Goal: Task Accomplishment & Management: Manage account settings

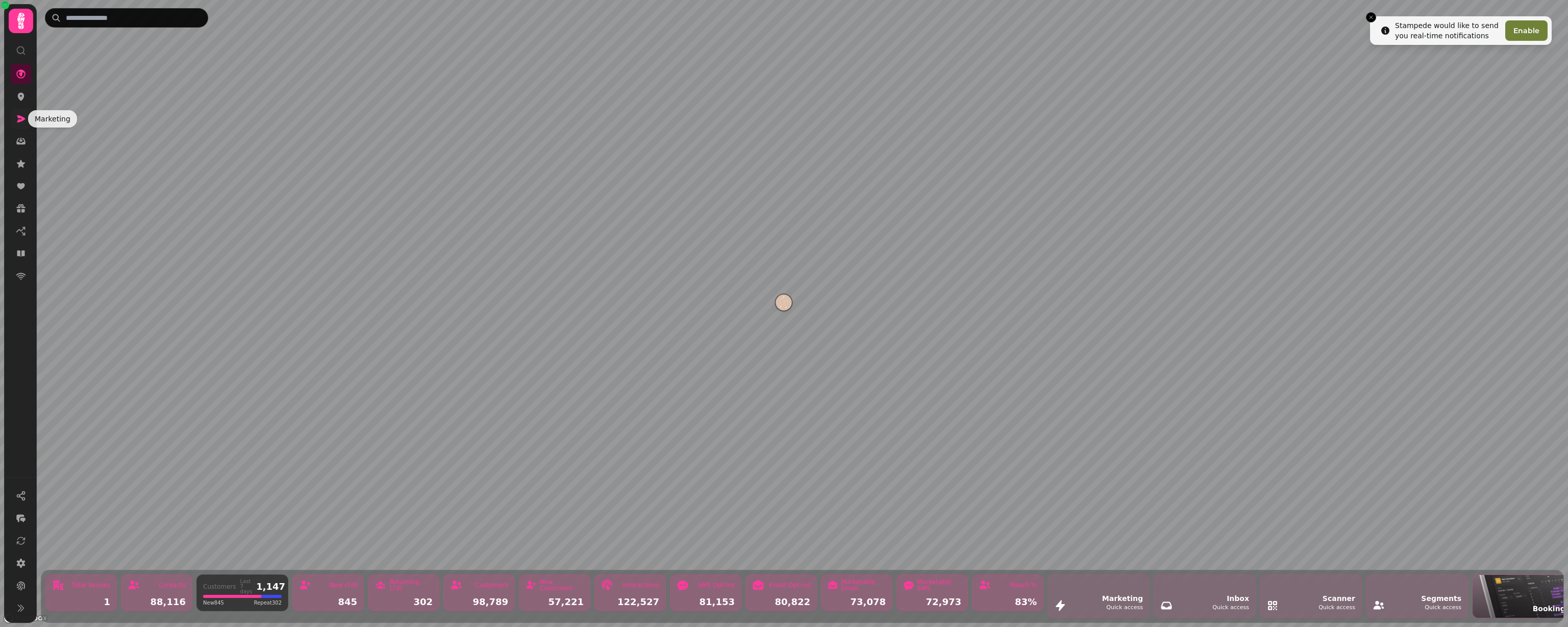
click at [24, 121] on icon at bounding box center [21, 119] width 10 height 10
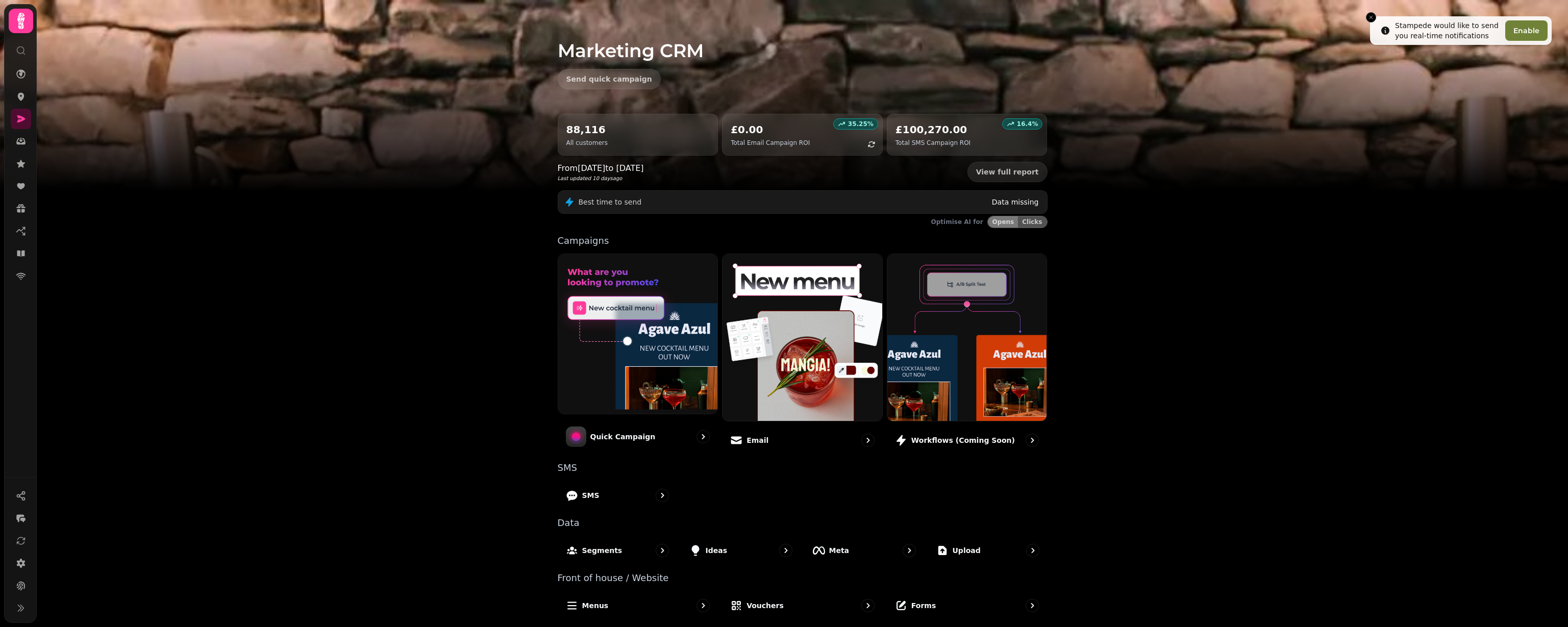
scroll to position [10, 0]
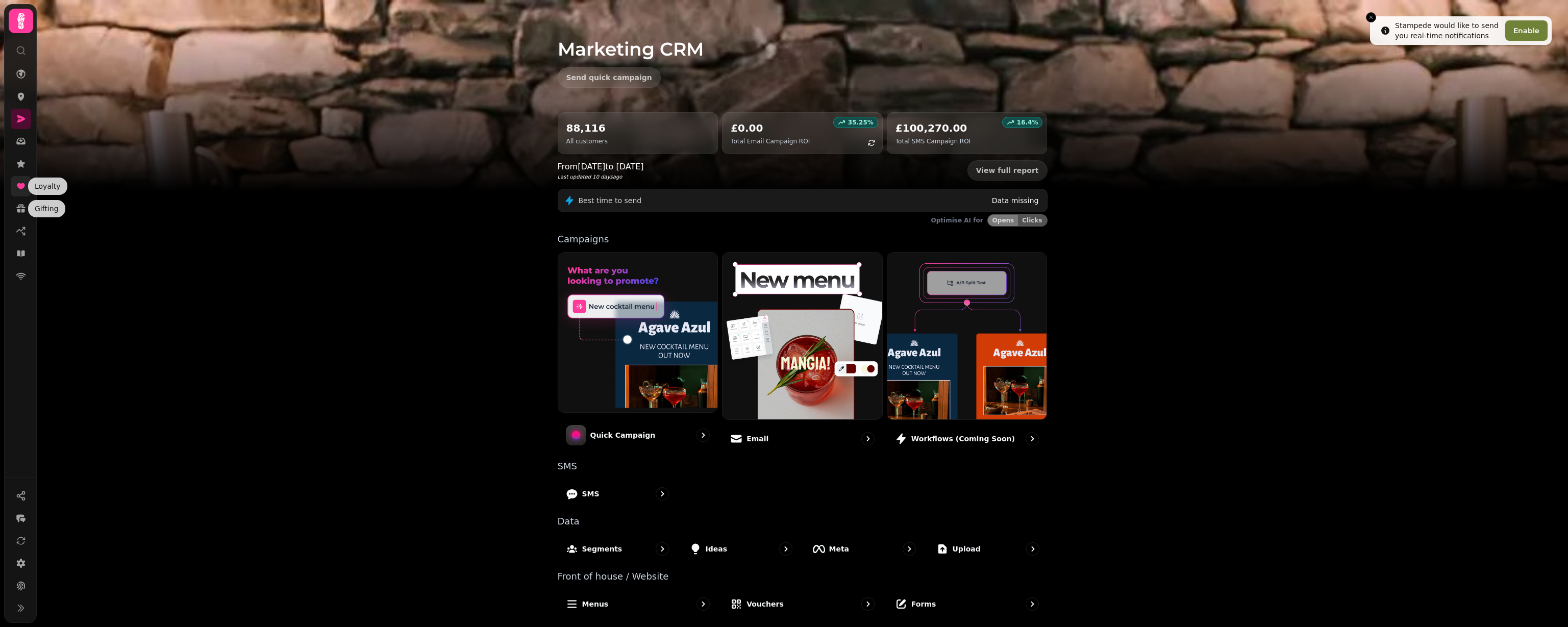
click at [21, 189] on icon at bounding box center [21, 186] width 10 height 10
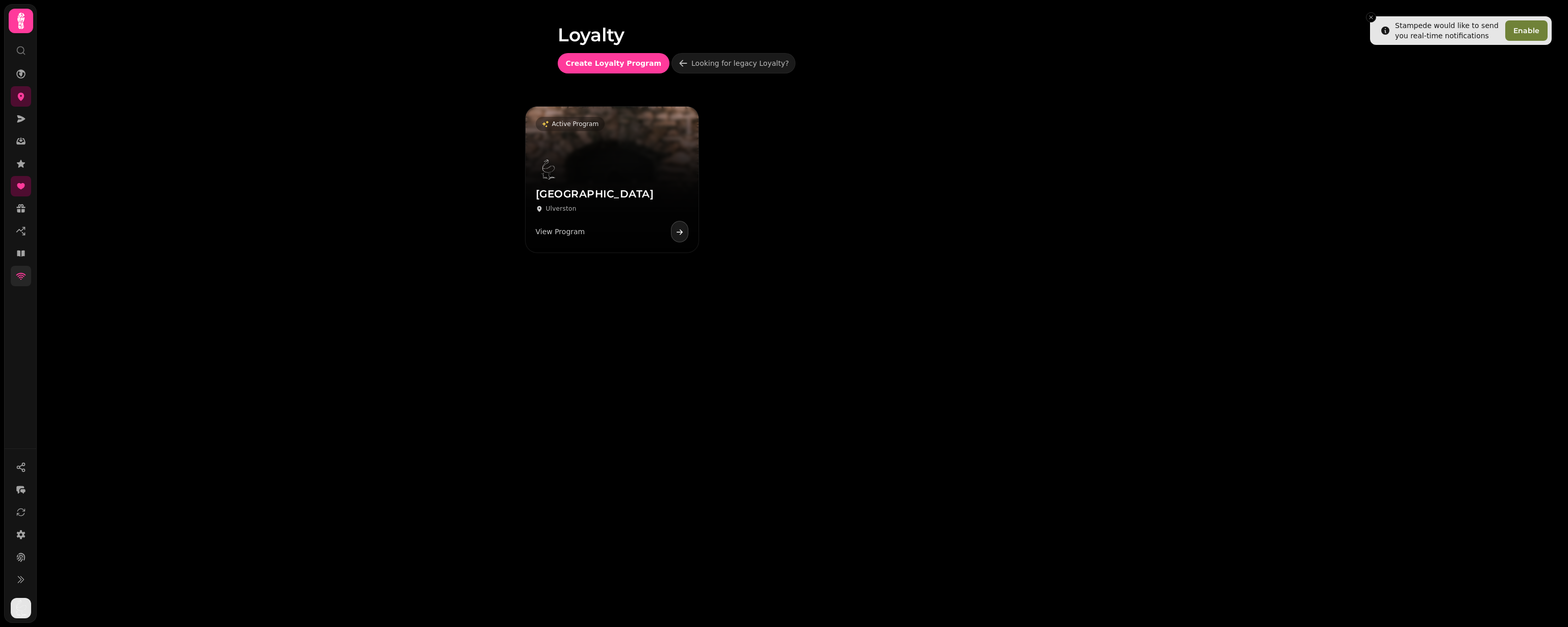
click at [26, 282] on link at bounding box center [21, 276] width 21 height 21
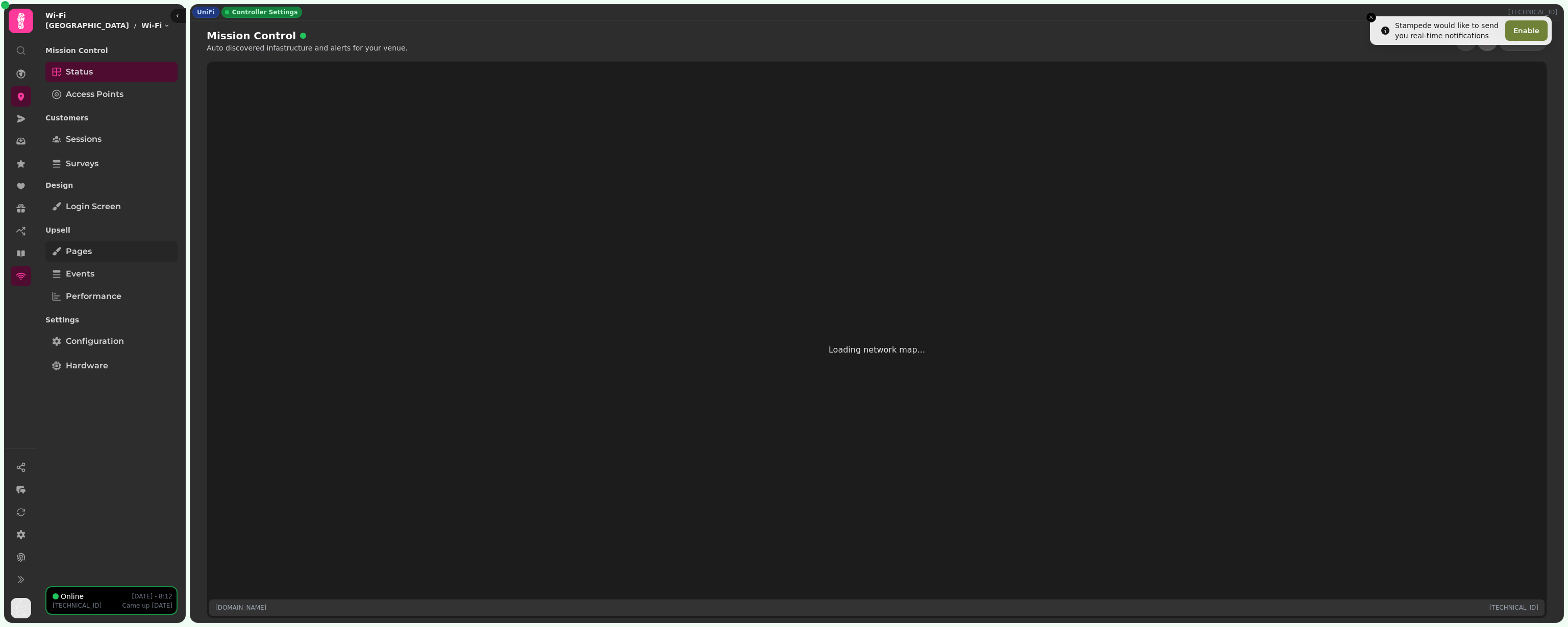
click at [97, 248] on link "Pages" at bounding box center [112, 252] width 132 height 21
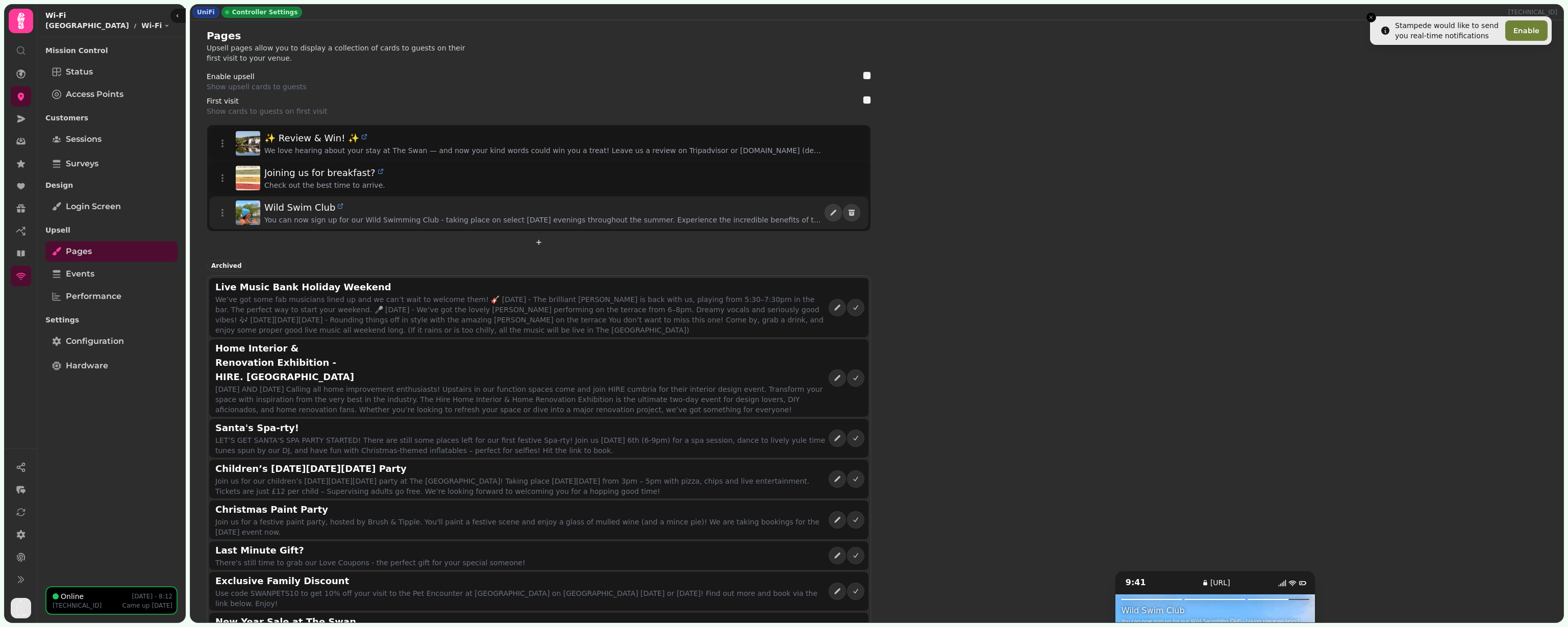
click at [500, 207] on div "Wild Swim Club" at bounding box center [544, 208] width 560 height 15
click at [832, 215] on icon "edit" at bounding box center [833, 213] width 8 height 8
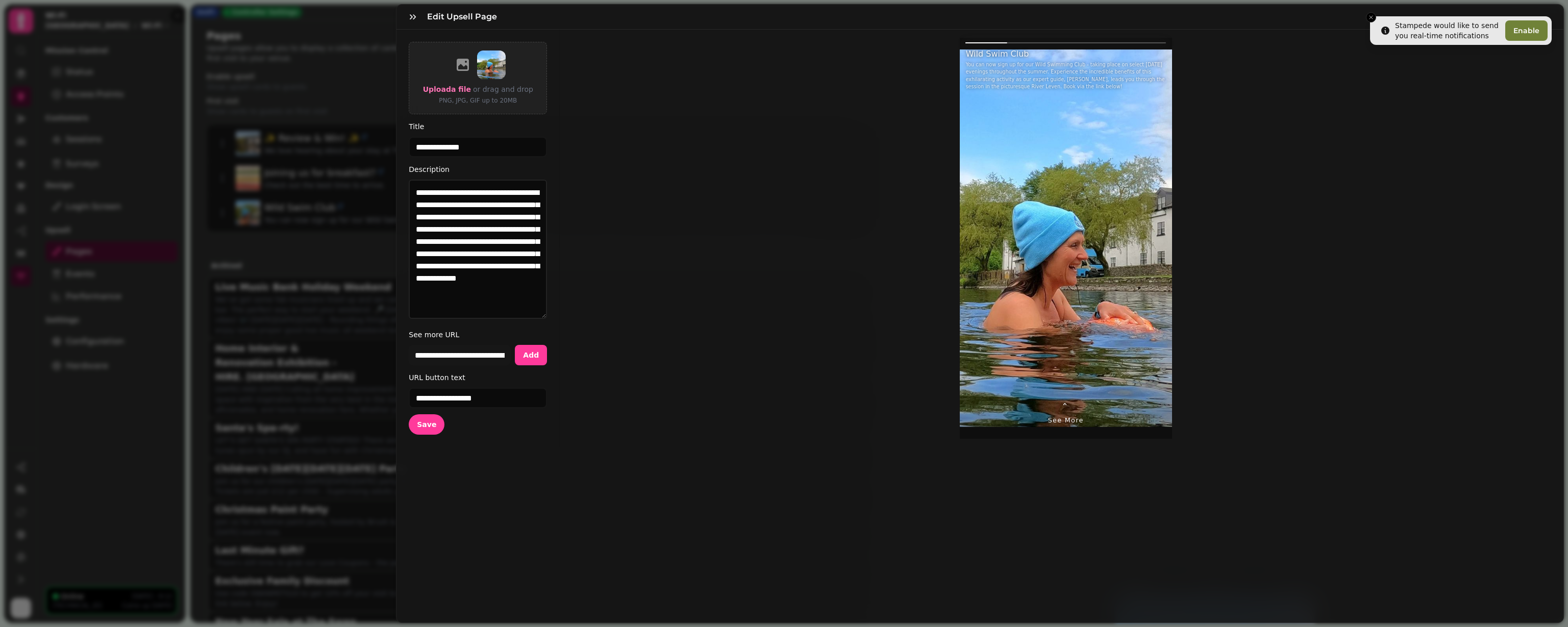
drag, startPoint x: 538, startPoint y: 228, endPoint x: 546, endPoint y: 326, distance: 98.3
click at [546, 319] on textarea "**********" at bounding box center [478, 249] width 138 height 139
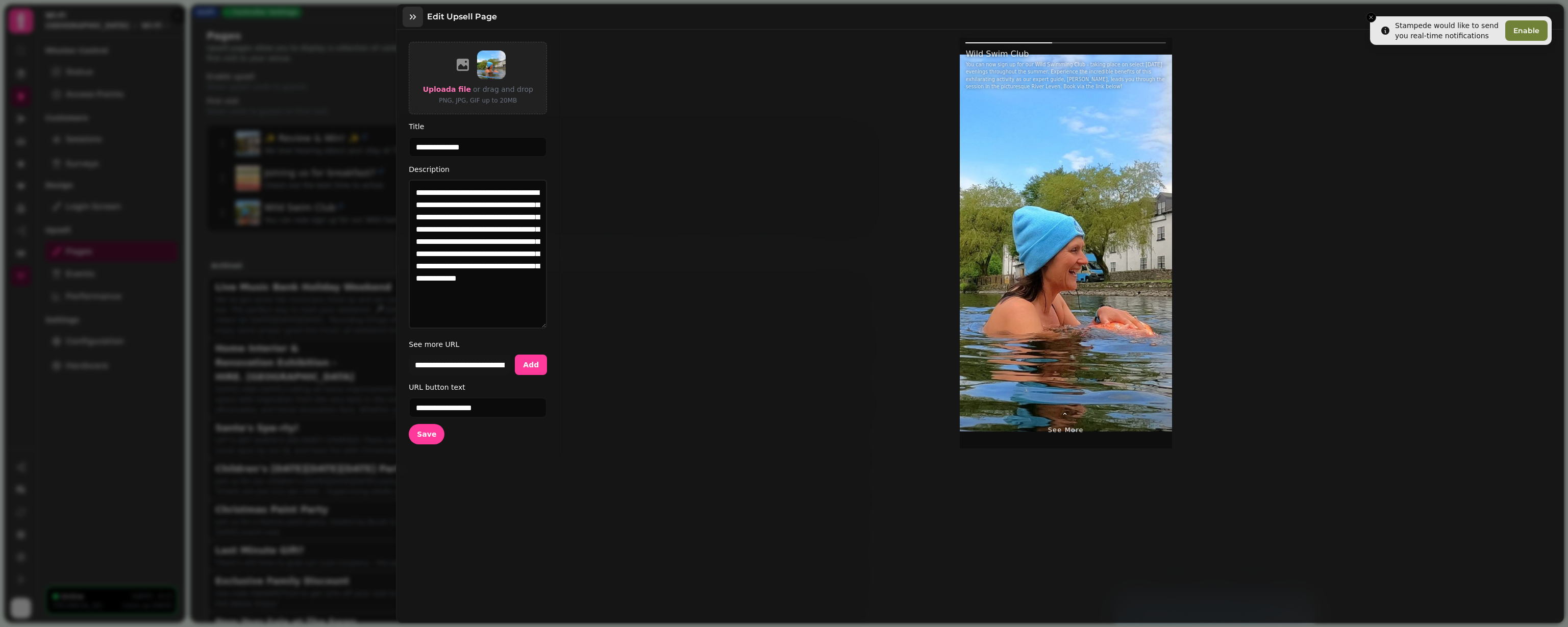
click at [418, 15] on icon "button" at bounding box center [412, 17] width 10 height 10
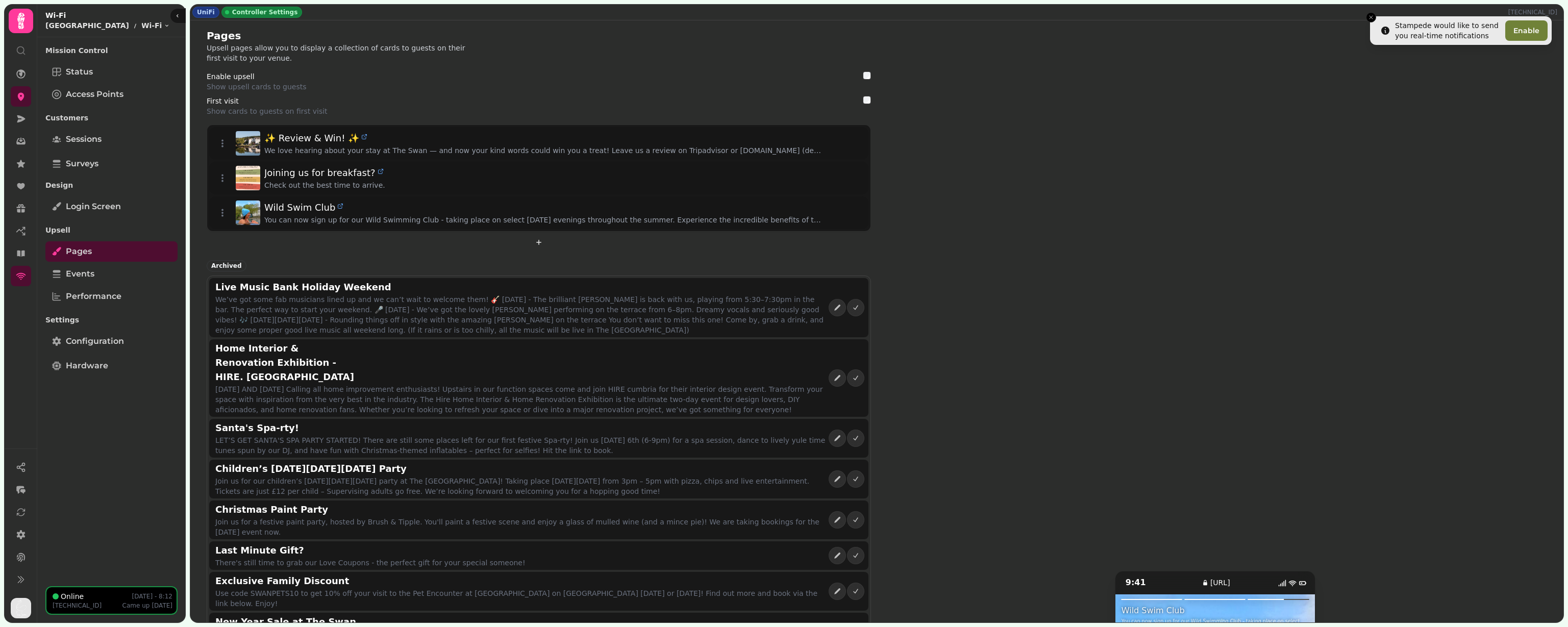
click at [1371, 15] on icon "Close toast" at bounding box center [1371, 17] width 6 height 6
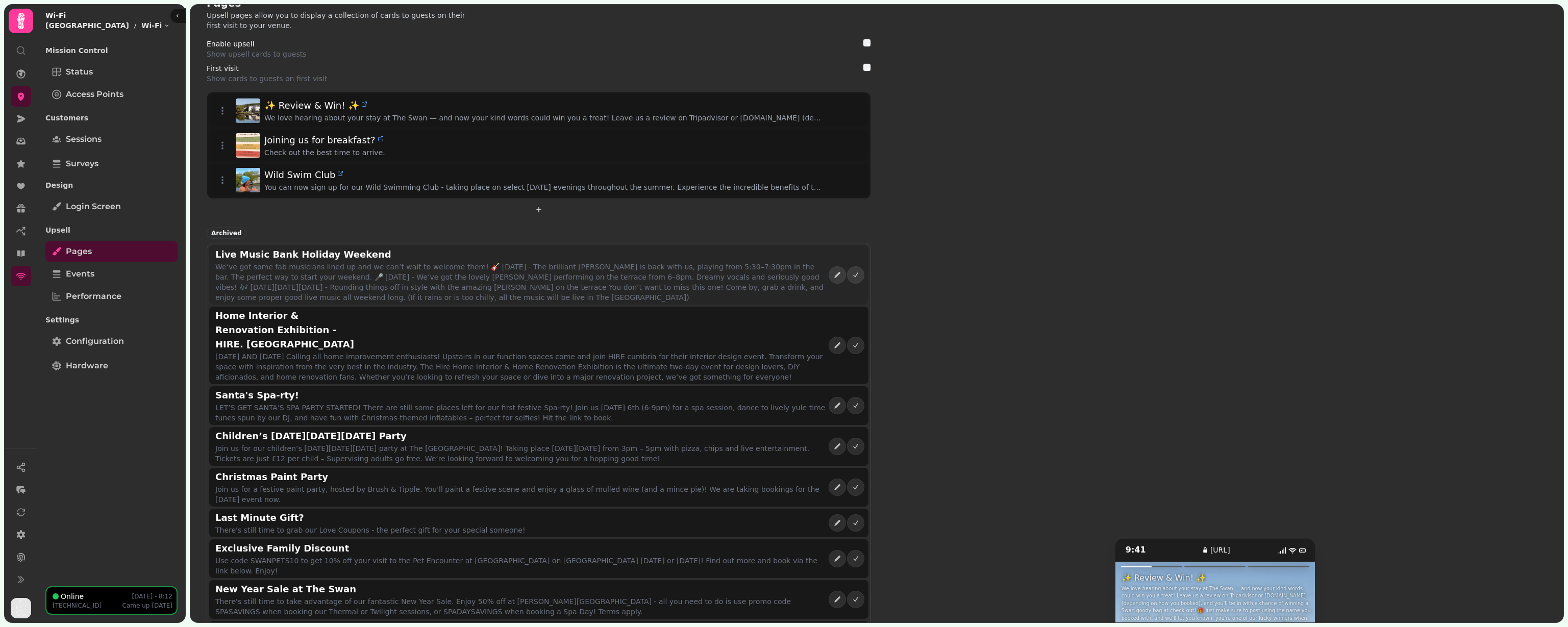
scroll to position [64, 0]
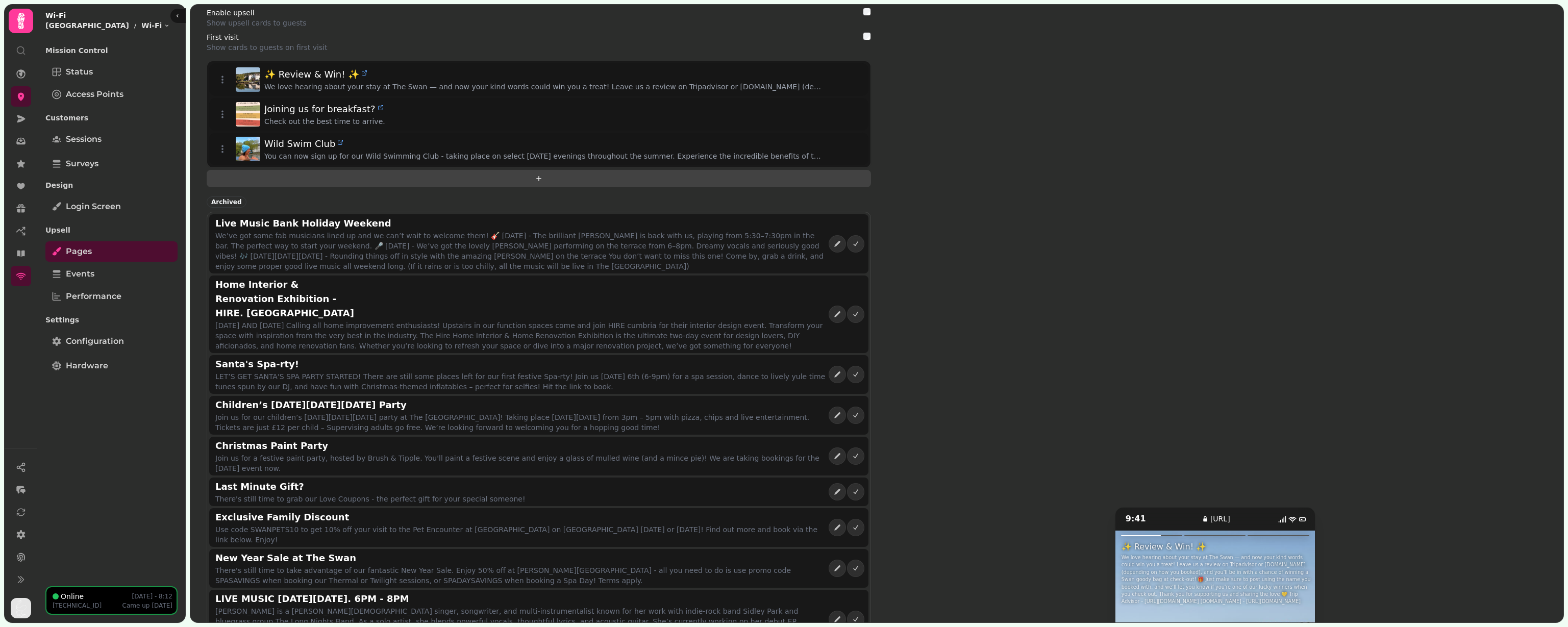
click at [538, 179] on icon "add" at bounding box center [539, 179] width 5 height 5
